Goal: Check status: Check status

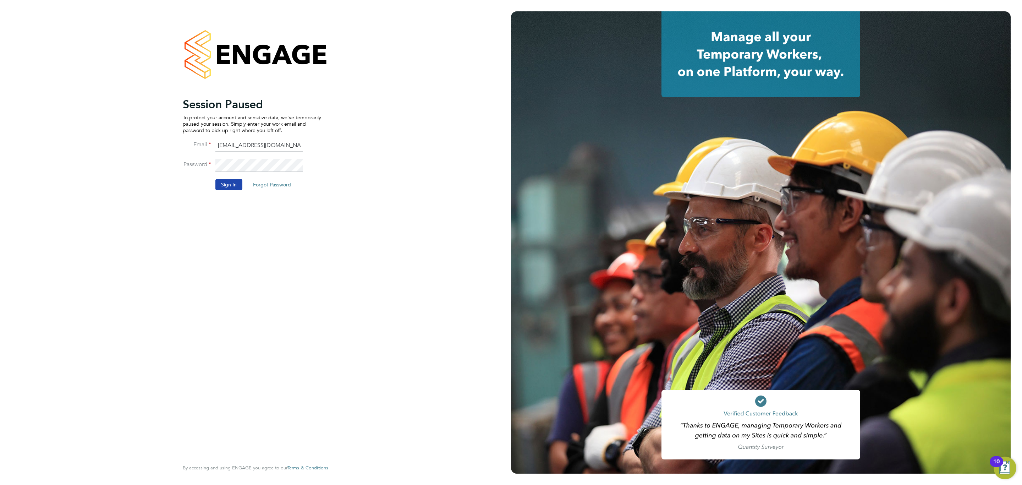
click at [233, 186] on button "Sign In" at bounding box center [228, 184] width 27 height 11
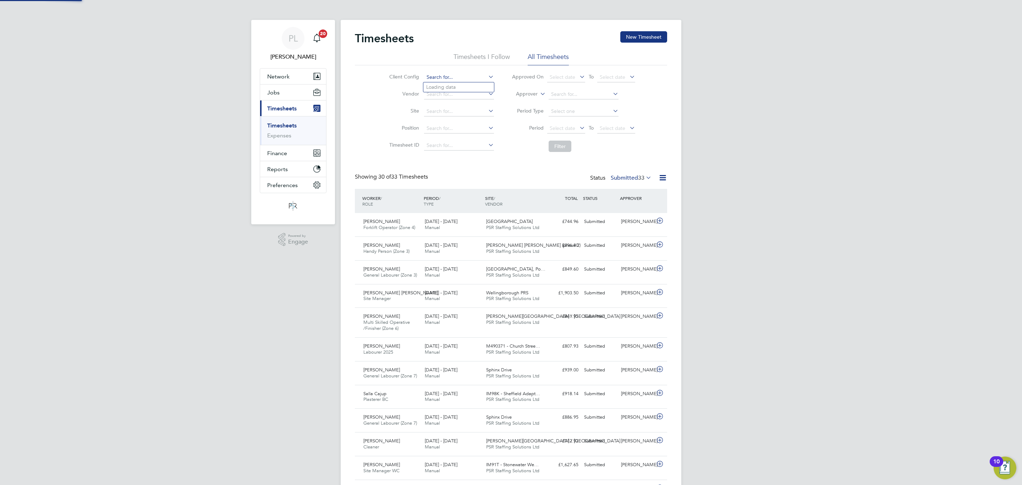
click at [442, 73] on input at bounding box center [459, 77] width 70 height 10
type input "TSO-UK"
click at [558, 143] on button "Filter" at bounding box center [560, 146] width 23 height 11
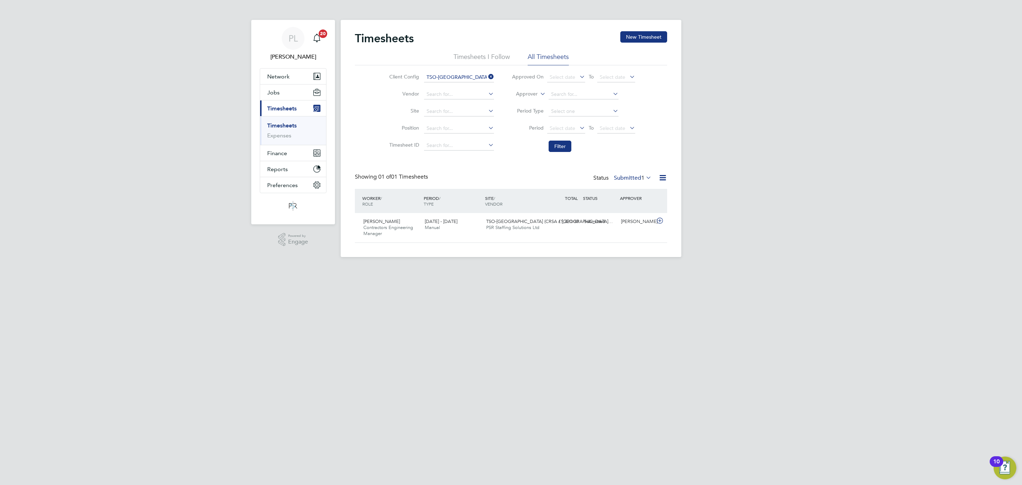
click at [627, 178] on label "Submitted 1" at bounding box center [633, 177] width 38 height 7
